Goal: Subscribe to service/newsletter

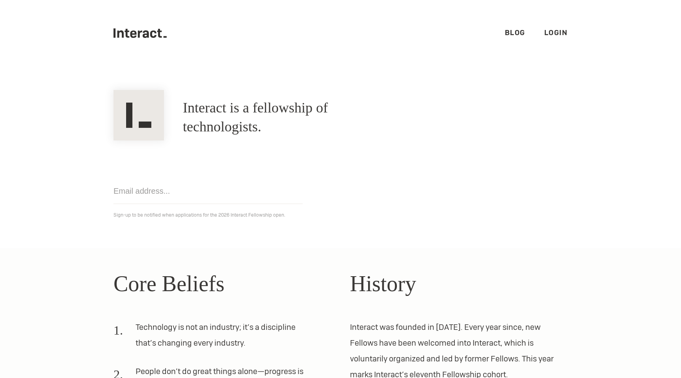
click at [230, 194] on input "email" at bounding box center [208, 191] width 189 height 26
type input "porveshb@gmail.com"
click input "Get notified" at bounding box center [0, 0] width 0 height 0
click at [552, 26] on ul ".cls-1{fill:#33312f;} interact-brand-logotype-black Blog Login" at bounding box center [341, 33] width 454 height 66
click at [522, 29] on link "Blog" at bounding box center [515, 32] width 21 height 9
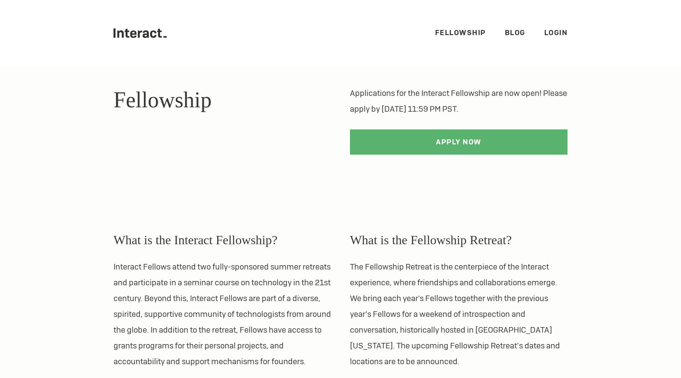
click at [119, 155] on div at bounding box center [340, 174] width 473 height 38
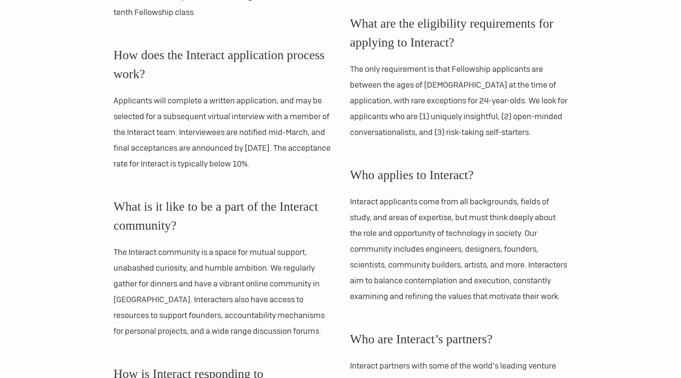
scroll to position [801, 0]
